Goal: Task Accomplishment & Management: Use online tool/utility

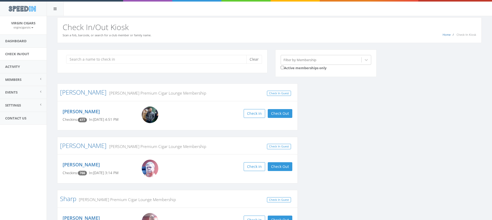
scroll to position [93, 0]
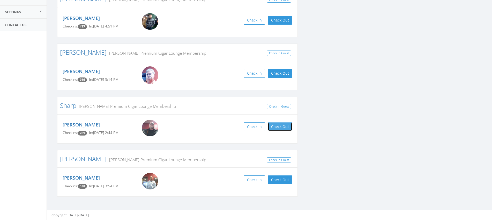
click at [281, 125] on button "Check Out" at bounding box center [280, 126] width 25 height 9
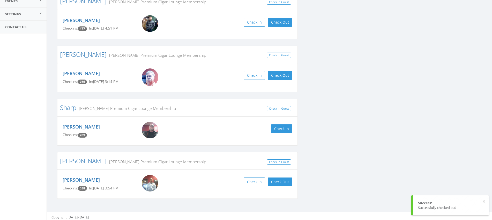
scroll to position [0, 0]
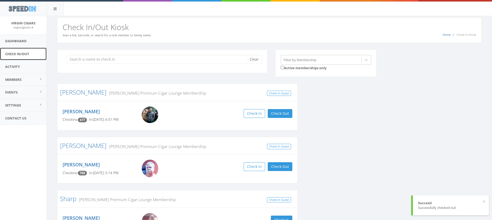
click at [17, 55] on link "Check In/Out" at bounding box center [23, 54] width 47 height 13
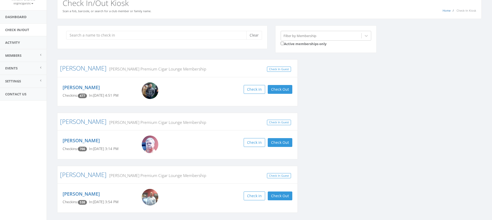
scroll to position [40, 0]
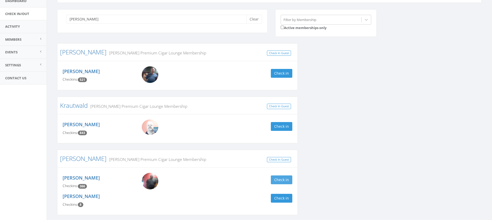
type input "kevin"
click at [280, 179] on button "Check in" at bounding box center [281, 179] width 21 height 9
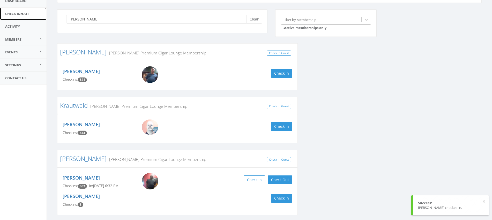
click at [17, 14] on link "Check In/Out" at bounding box center [23, 14] width 47 height 13
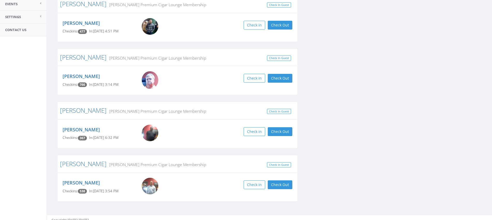
scroll to position [93, 0]
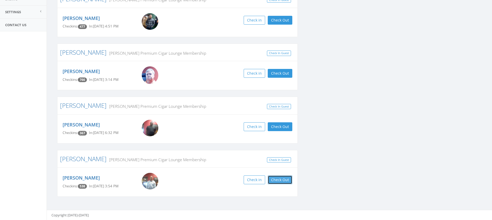
click at [279, 177] on button "Check Out" at bounding box center [280, 179] width 25 height 9
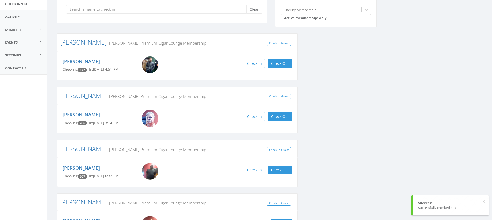
scroll to position [0, 0]
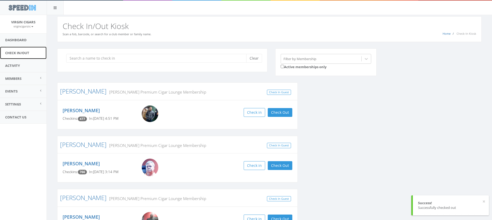
click at [25, 53] on link "Check In/Out" at bounding box center [23, 53] width 47 height 13
